Goal: Find specific page/section

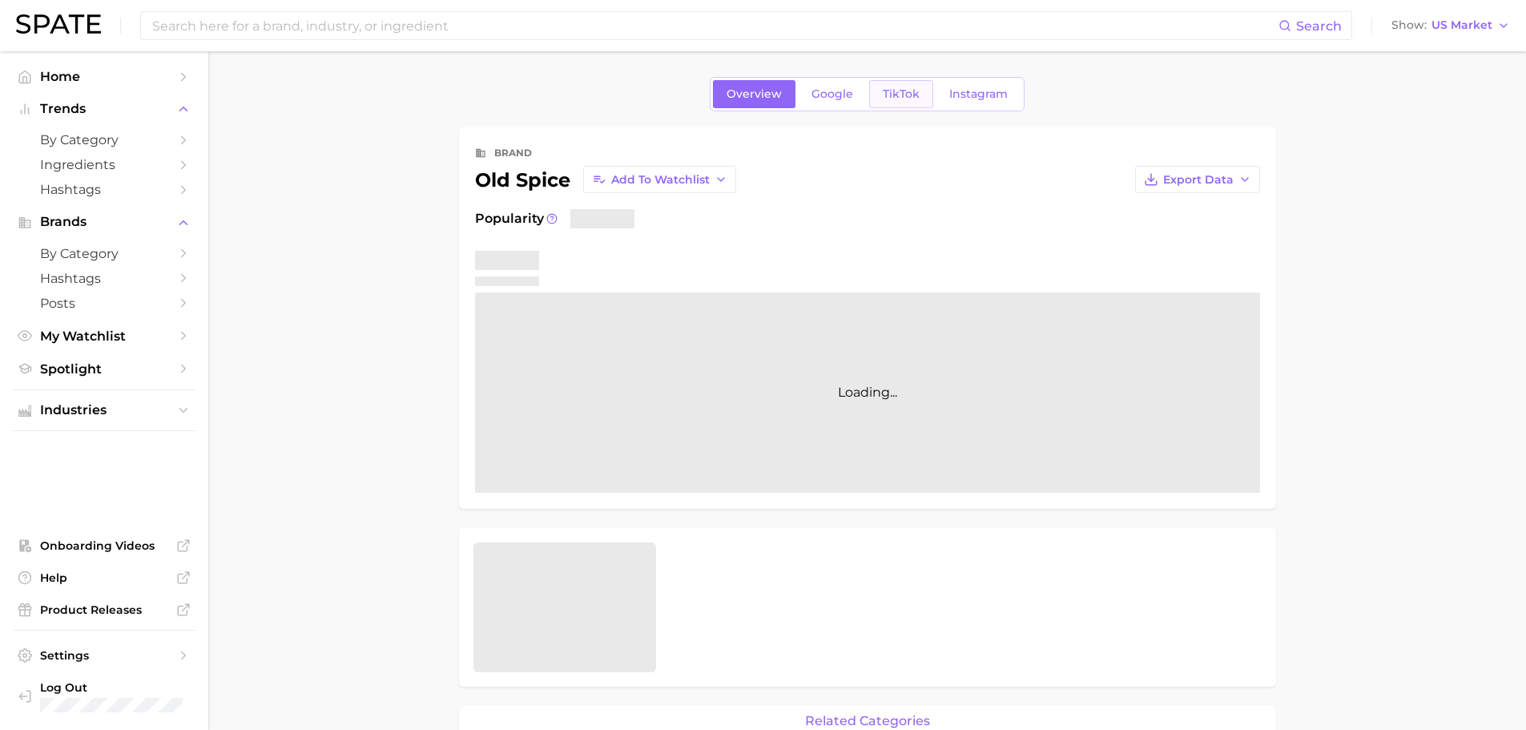
click at [906, 94] on span "TikTok" at bounding box center [901, 94] width 37 height 14
